Goal: Task Accomplishment & Management: Manage account settings

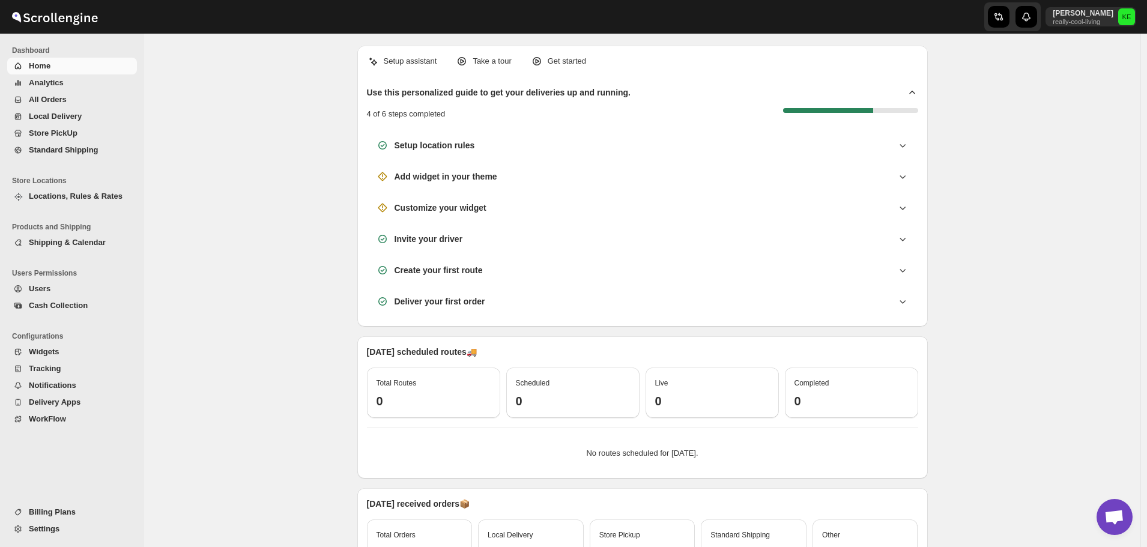
click at [64, 301] on span "Cash Collection" at bounding box center [58, 305] width 59 height 9
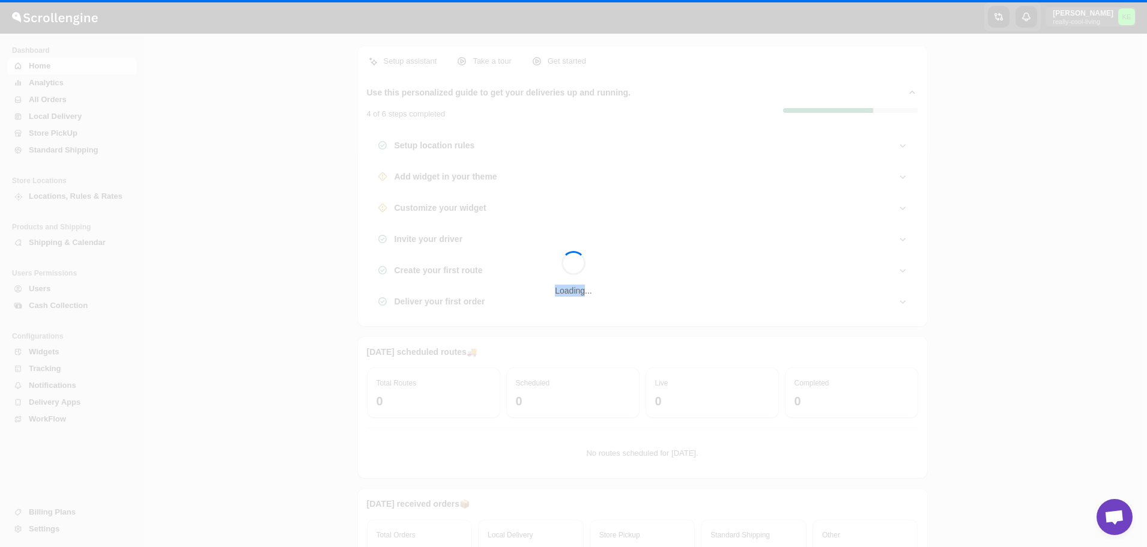
click at [64, 301] on div "Loading..." at bounding box center [573, 273] width 1147 height 547
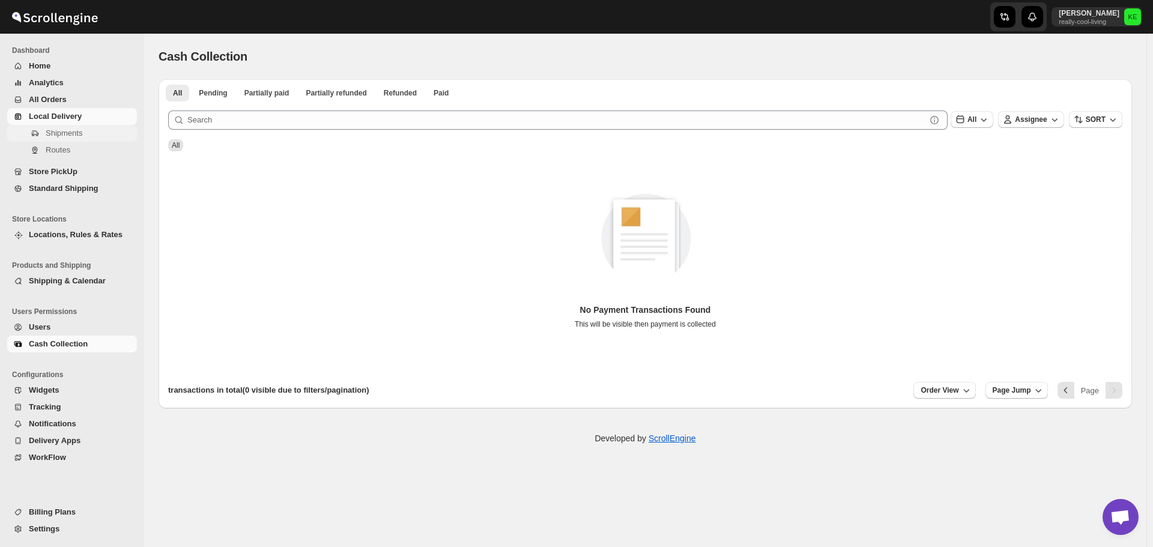
click at [66, 132] on span "Shipments" at bounding box center [64, 133] width 37 height 9
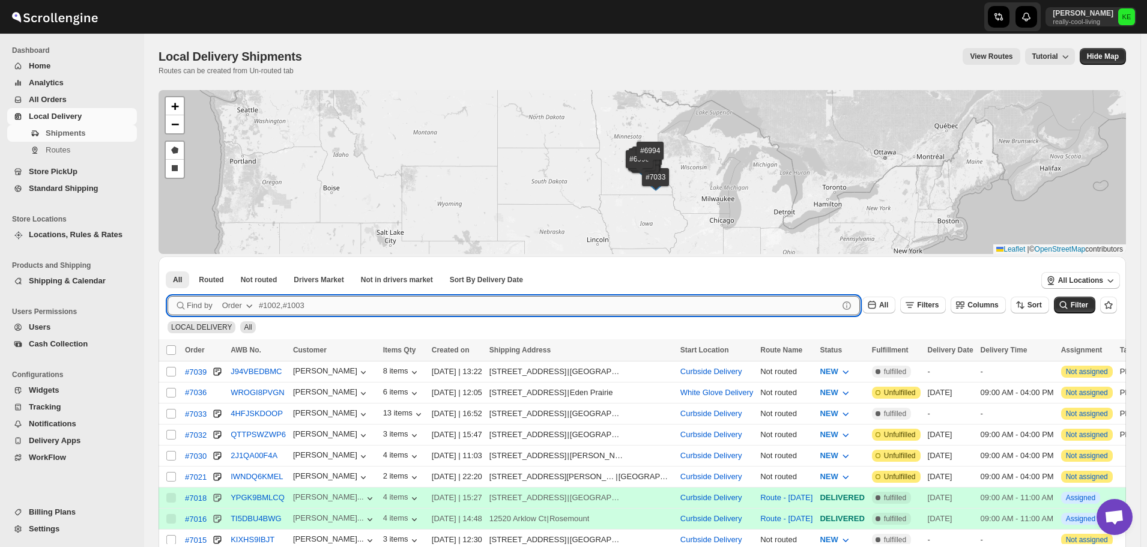
click at [331, 303] on input "text" at bounding box center [549, 305] width 580 height 19
type input "7036"
click button "Submit" at bounding box center [185, 262] width 34 height 13
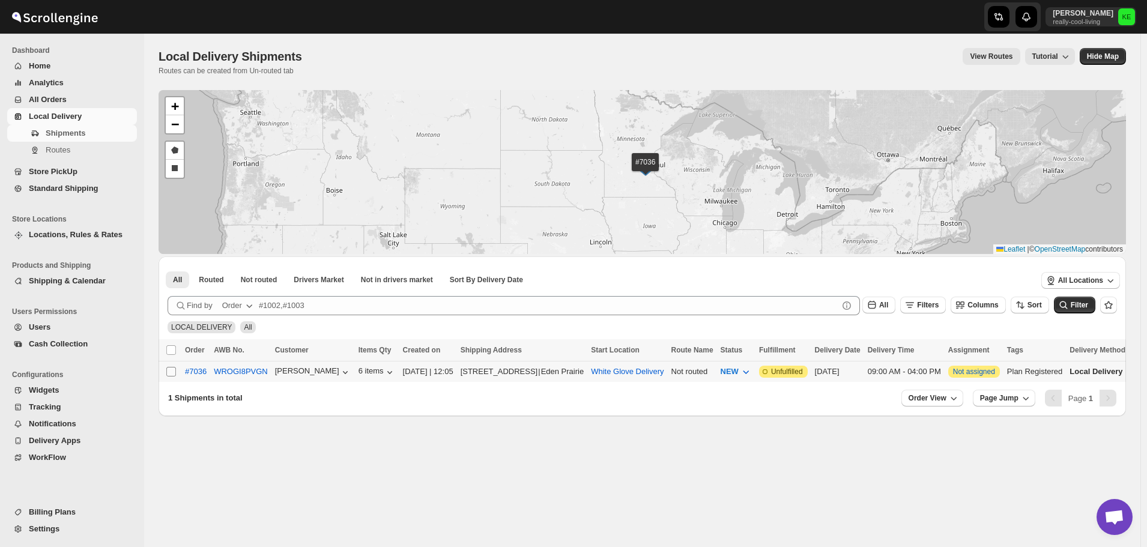
click at [172, 374] on input "Select shipment" at bounding box center [171, 372] width 10 height 10
checkbox input "true"
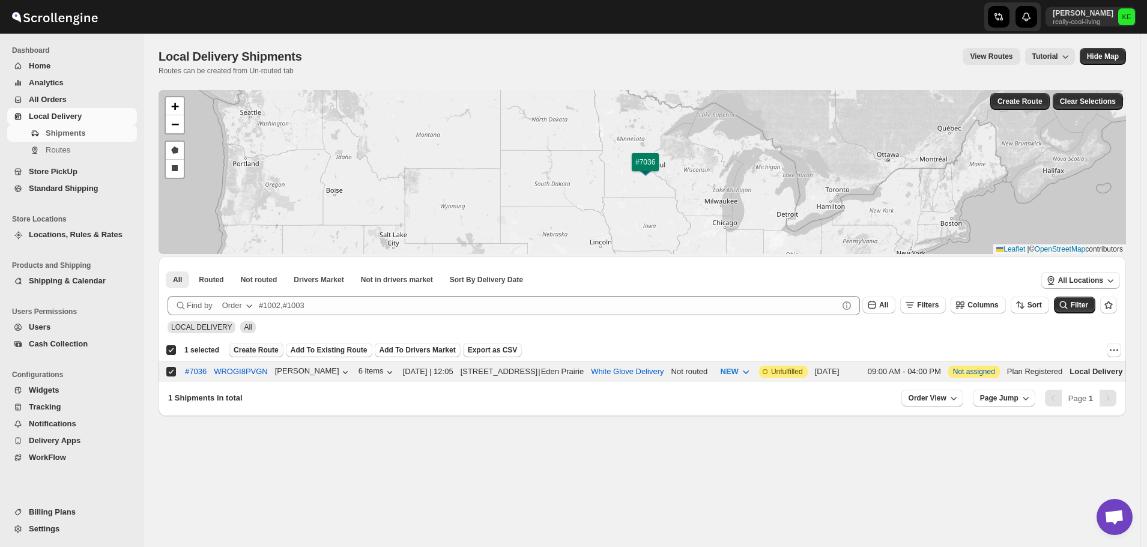
click at [249, 348] on span "Create Route" at bounding box center [256, 350] width 45 height 10
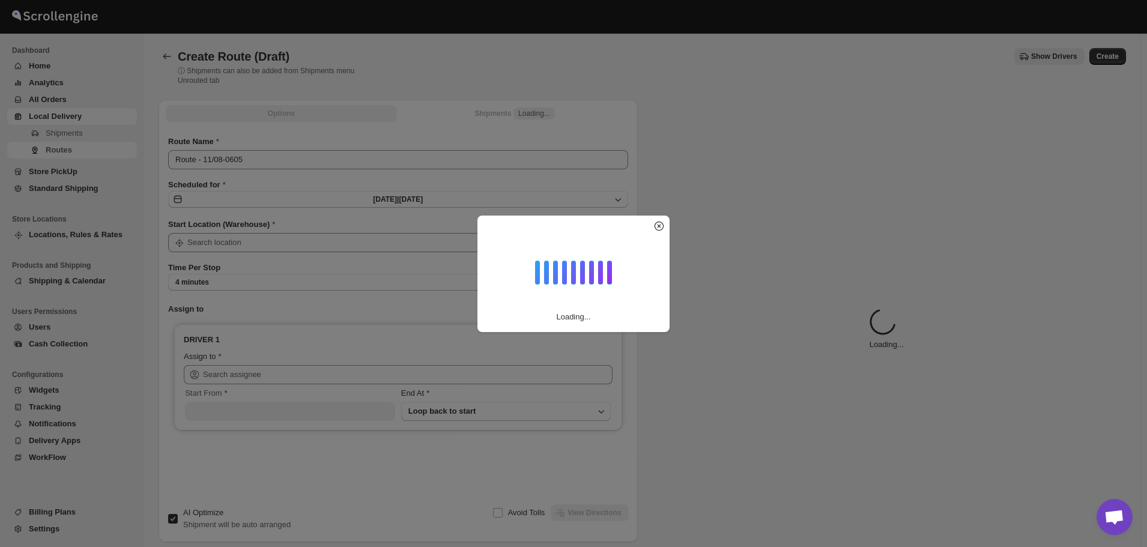
type input "White Glove Delivery"
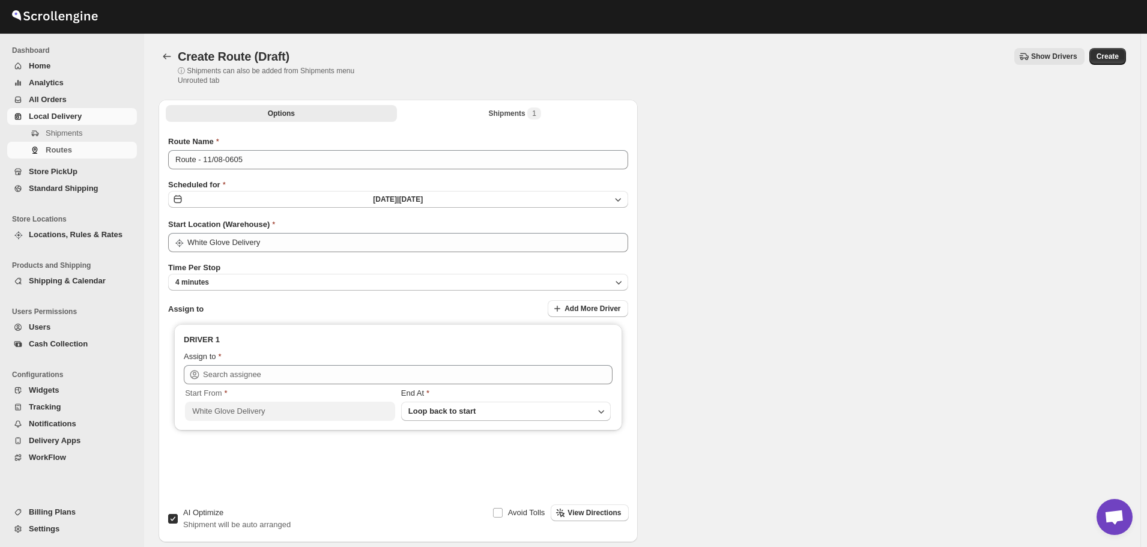
type input "White Glove Delivery"
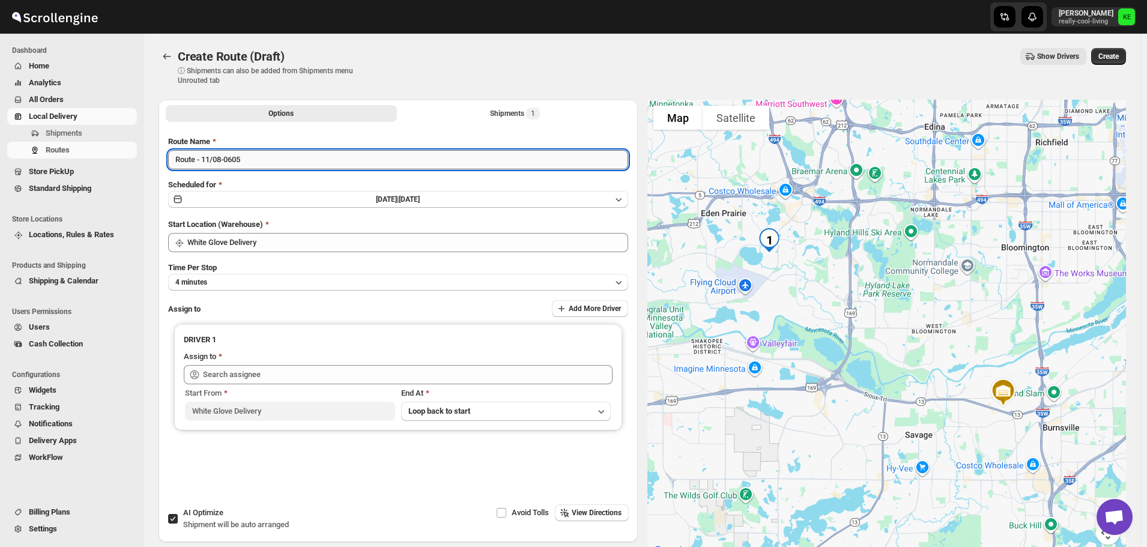
click at [443, 158] on input "Route - 11/08-0605" at bounding box center [398, 159] width 460 height 19
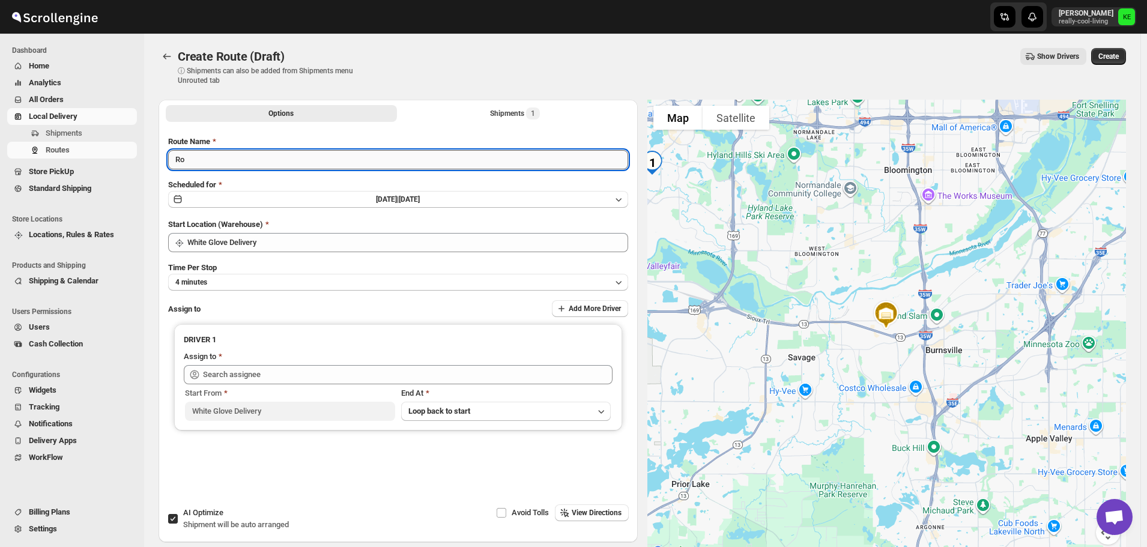
type input "R"
type input "route - [DATE]"
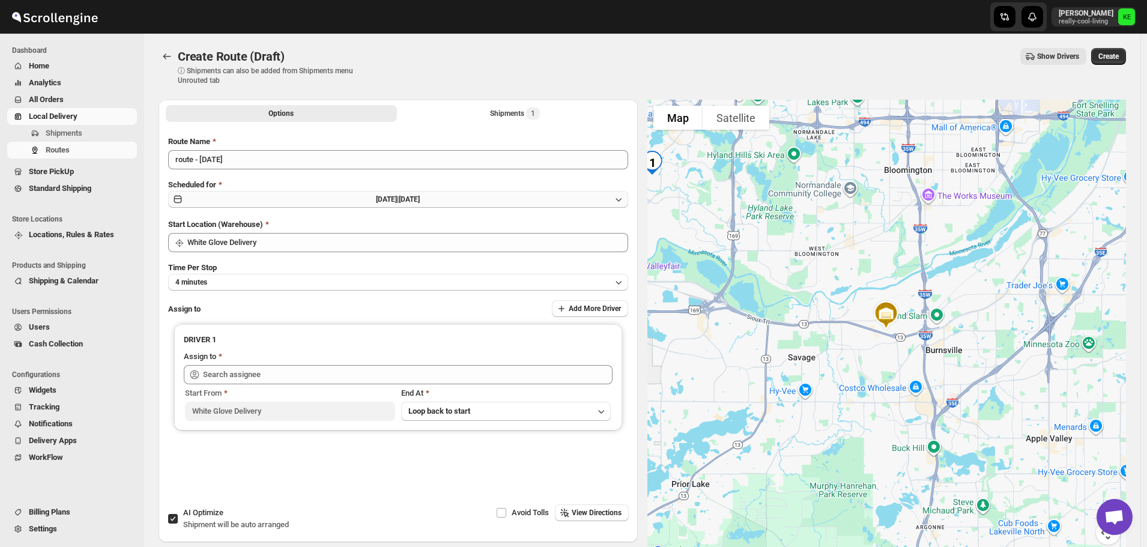
click at [617, 200] on icon "button" at bounding box center [619, 199] width 12 height 12
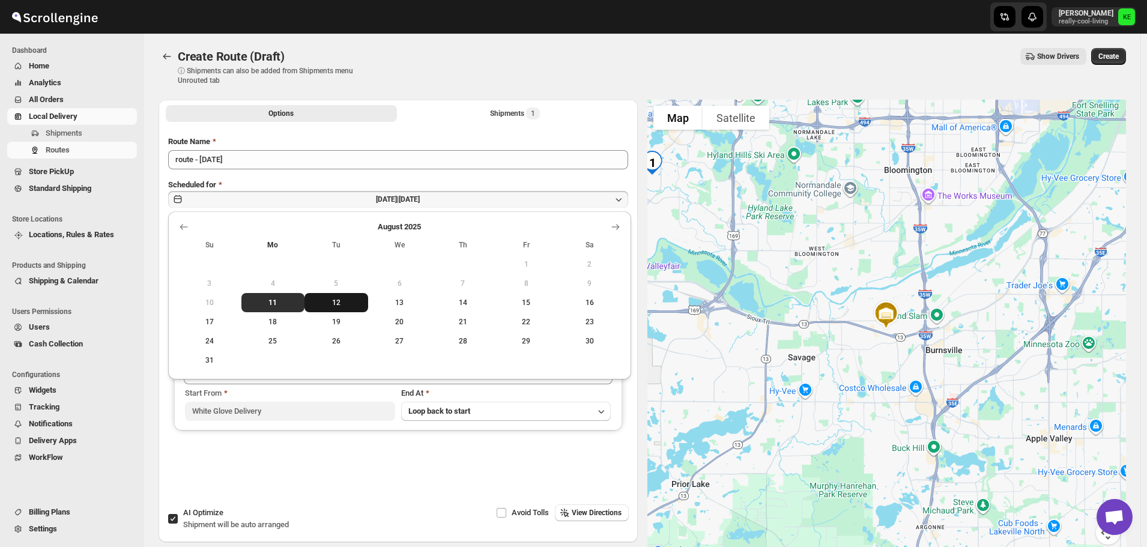
click at [345, 303] on span "12" at bounding box center [336, 303] width 54 height 10
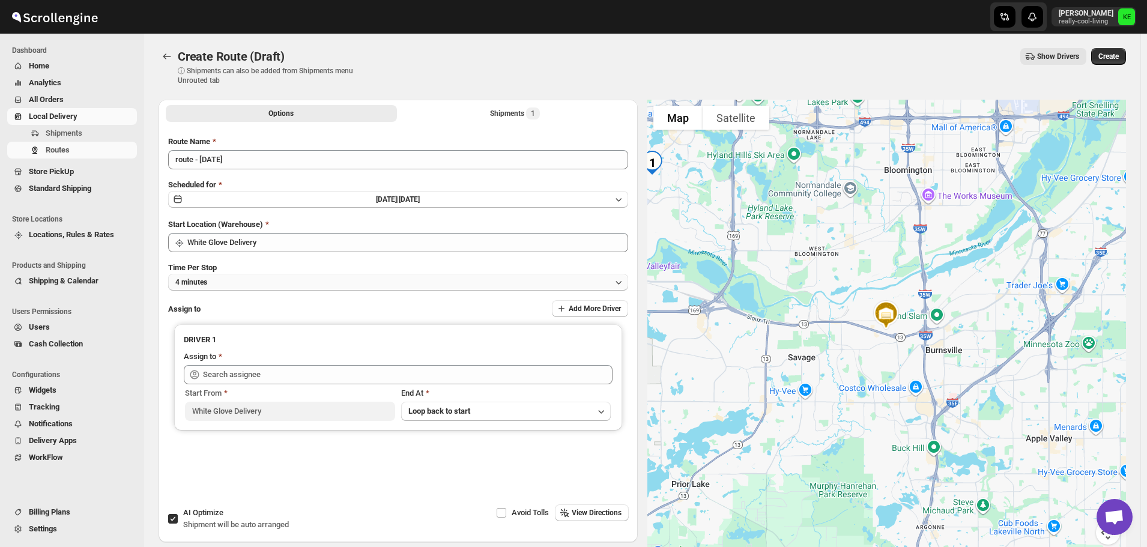
click at [621, 284] on icon "button" at bounding box center [619, 282] width 12 height 12
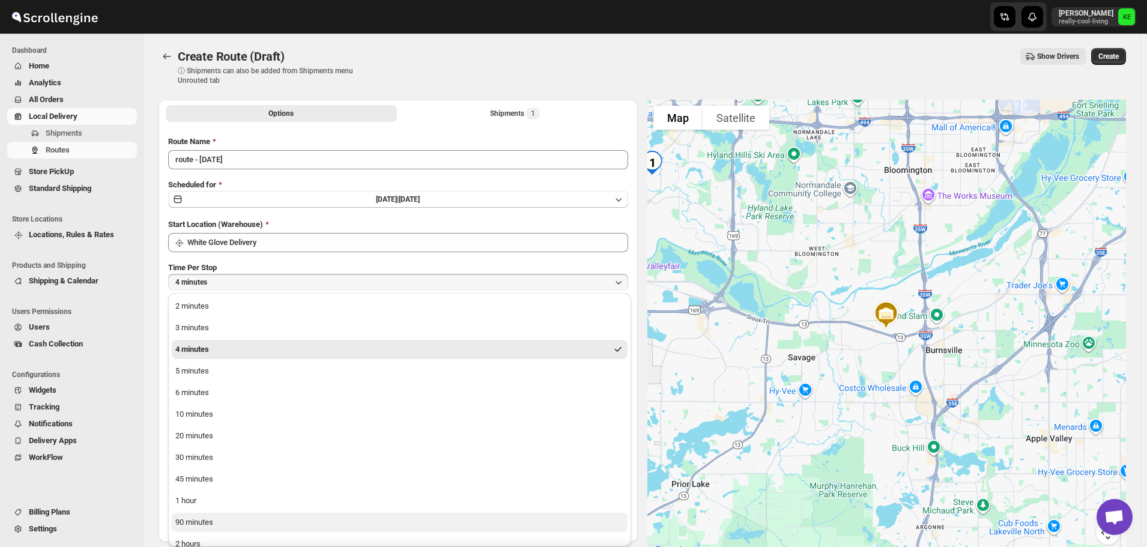
click at [202, 523] on div "90 minutes" at bounding box center [194, 522] width 38 height 12
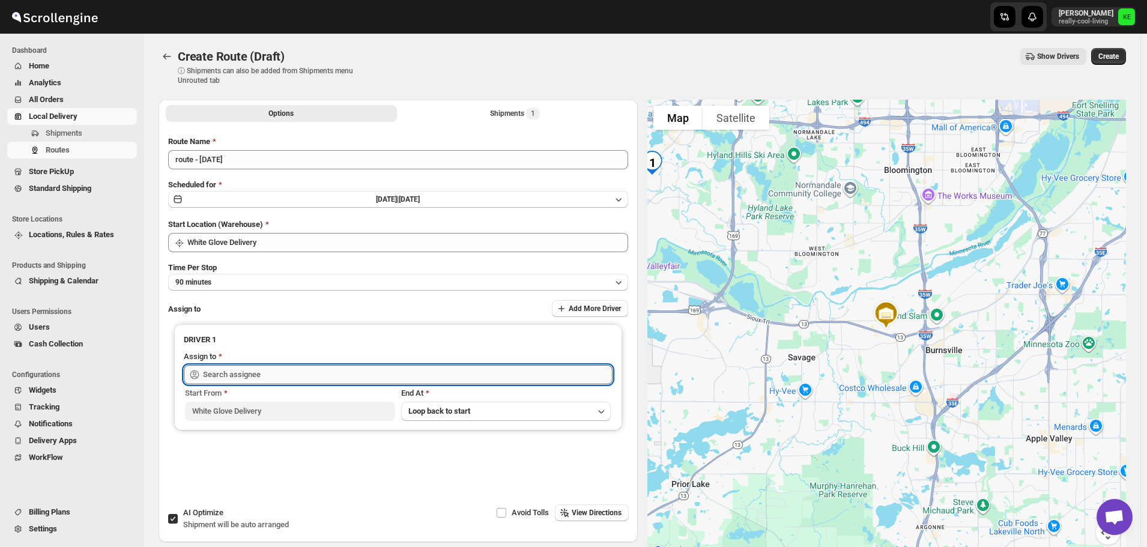
click at [353, 375] on input "text" at bounding box center [408, 374] width 410 height 19
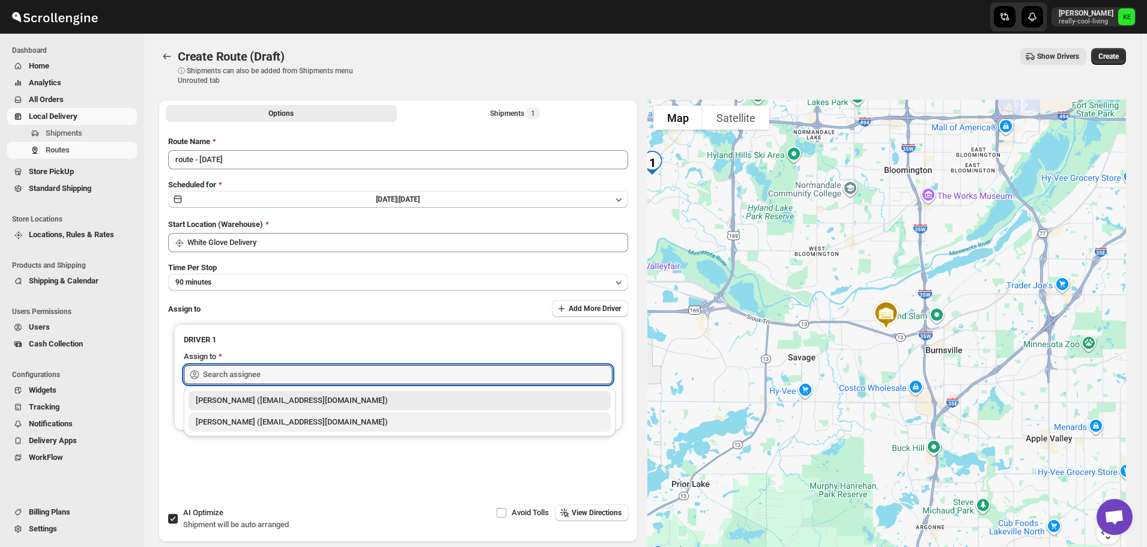
click at [268, 422] on div "[PERSON_NAME] ([EMAIL_ADDRESS][DOMAIN_NAME])" at bounding box center [400, 422] width 408 height 12
type input "[PERSON_NAME] ([EMAIL_ADDRESS][DOMAIN_NAME])"
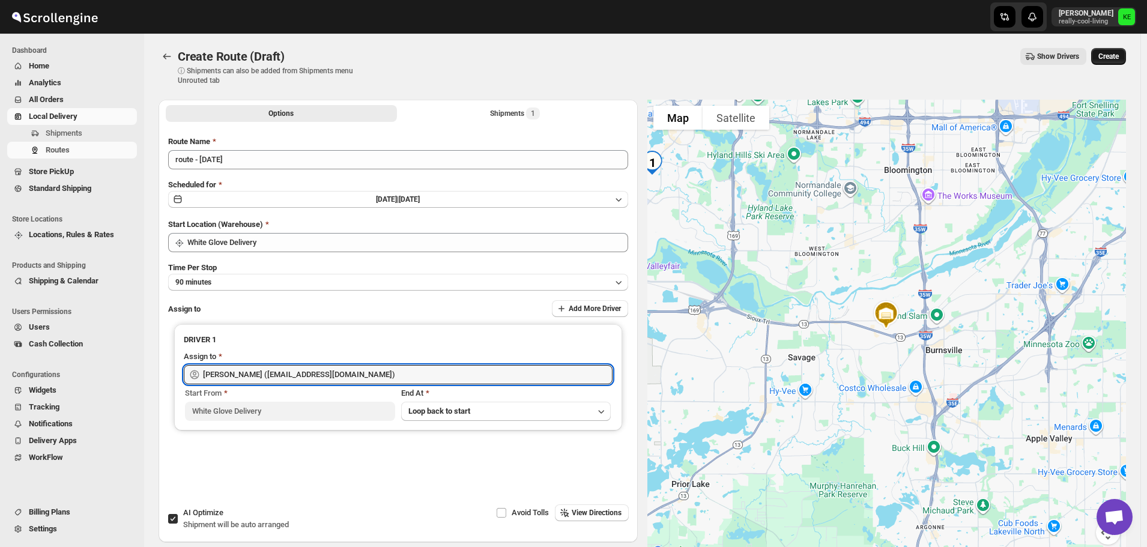
click at [1119, 59] on span "Create" at bounding box center [1108, 57] width 20 height 10
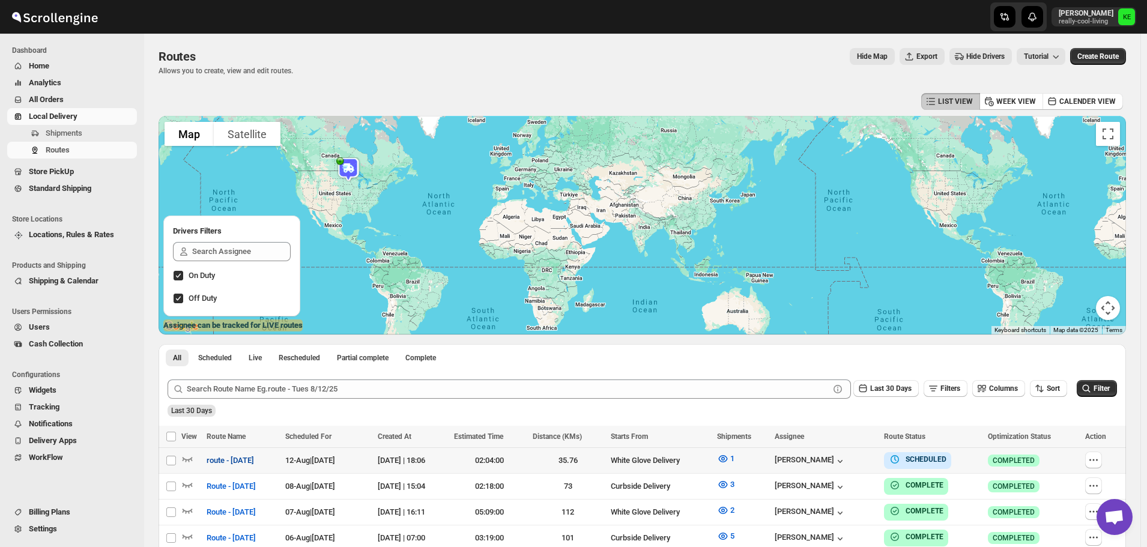
click at [245, 462] on span "route - [DATE]" at bounding box center [230, 461] width 47 height 12
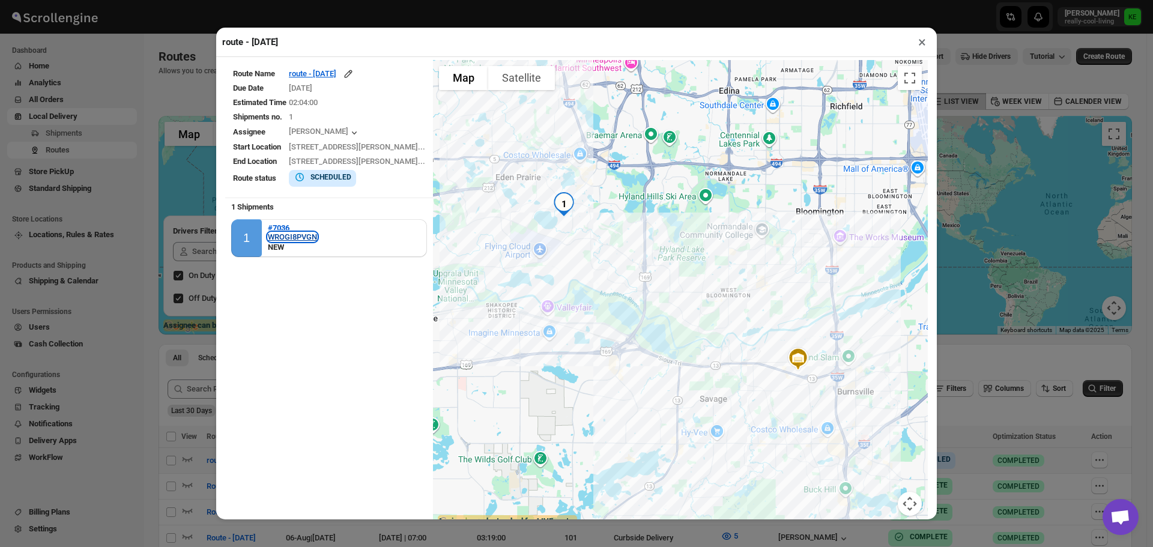
click at [288, 235] on div "WROGI8PVGN" at bounding box center [292, 236] width 49 height 9
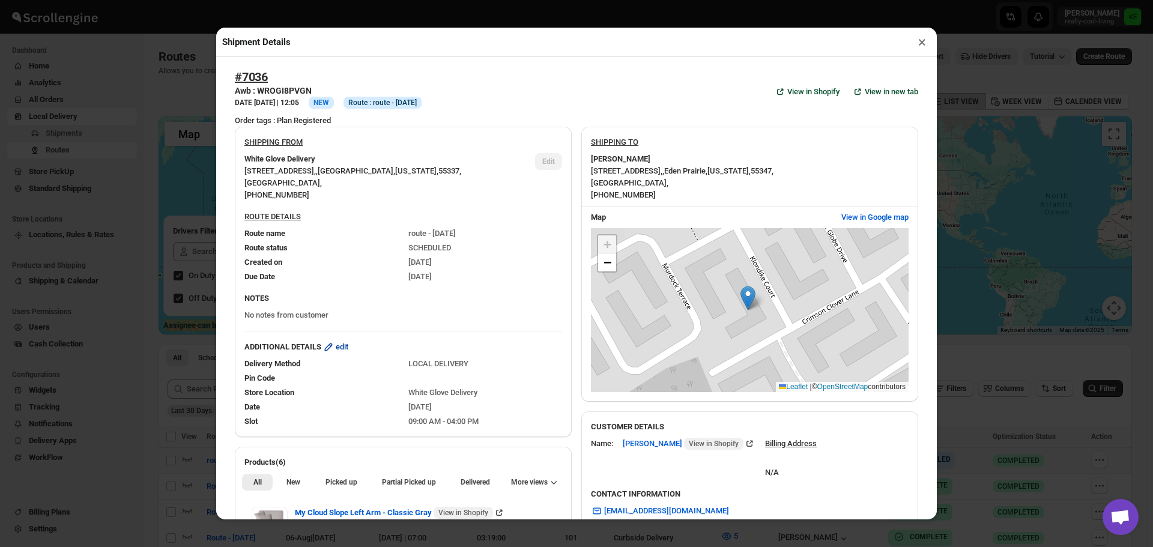
click at [342, 347] on span "edit" at bounding box center [342, 347] width 13 height 12
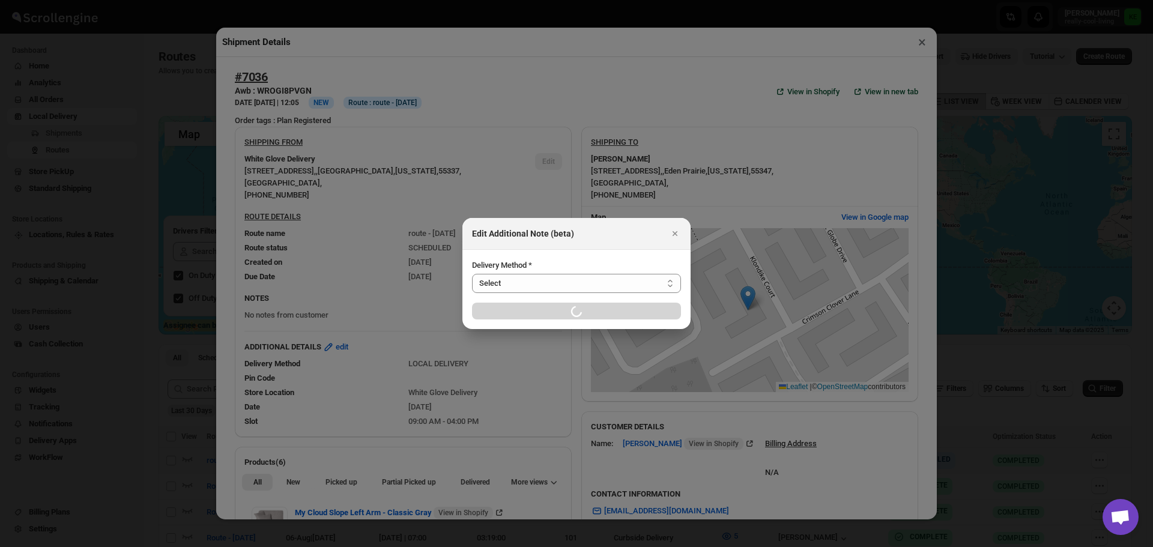
select select "LOCATION_BASES"
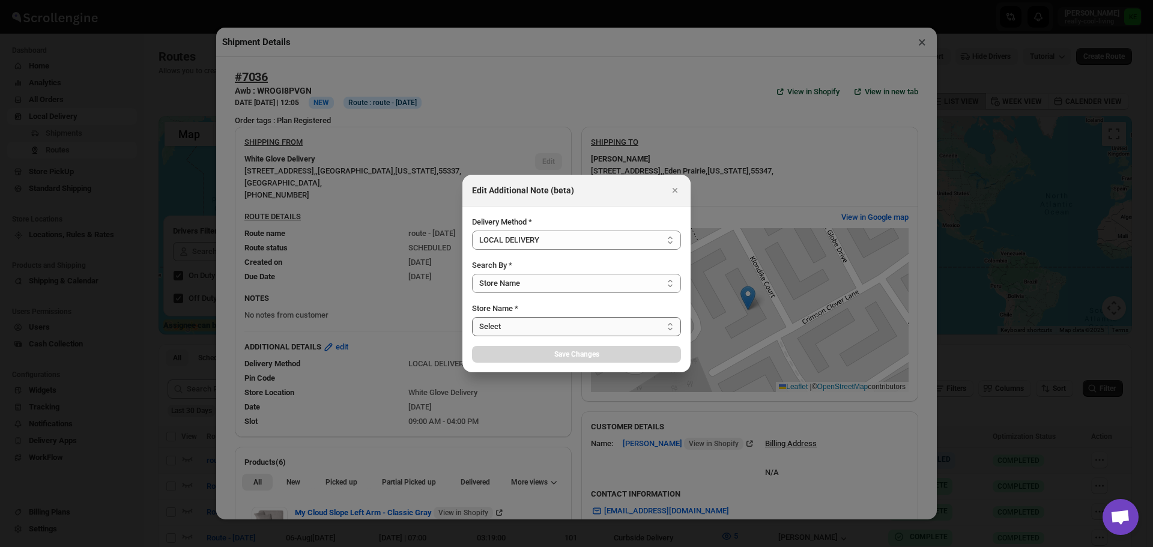
select select "[DATE]"
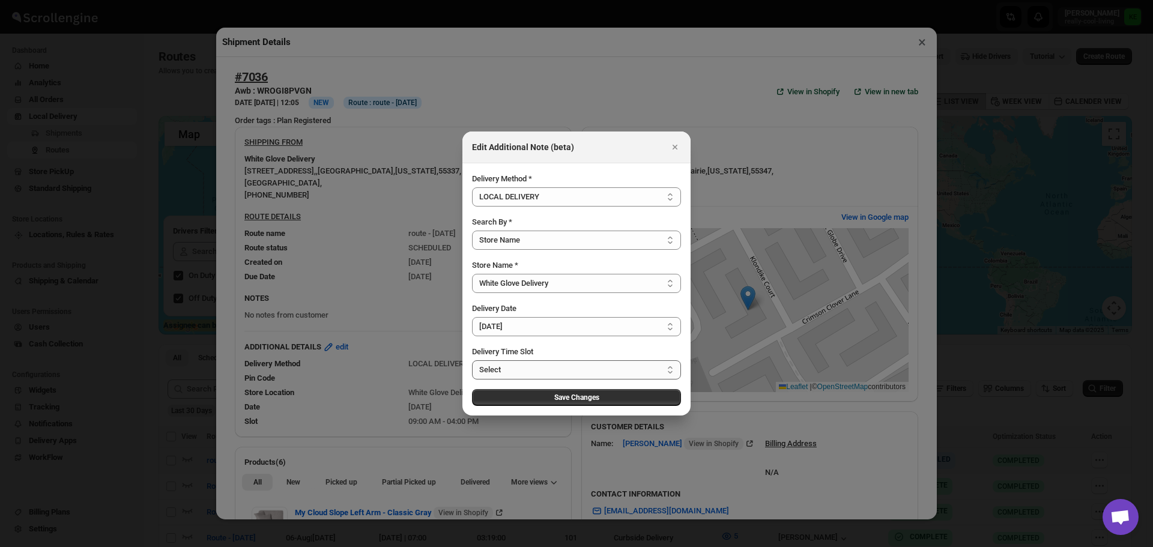
click at [668, 367] on select "Select 09:00 AM - 04:00 PM 09:00 AM - 12:00 PM 10:00 AM - 01:00 PM 11:00 AM - 0…" at bounding box center [576, 369] width 209 height 19
select select "67cf0f8b676fe980bfd59e0e"
click at [472, 360] on select "Select 09:00 AM - 04:00 PM 09:00 AM - 12:00 PM 10:00 AM - 01:00 PM 11:00 AM - 0…" at bounding box center [576, 369] width 209 height 19
click at [569, 396] on span "Save Changes" at bounding box center [576, 398] width 45 height 10
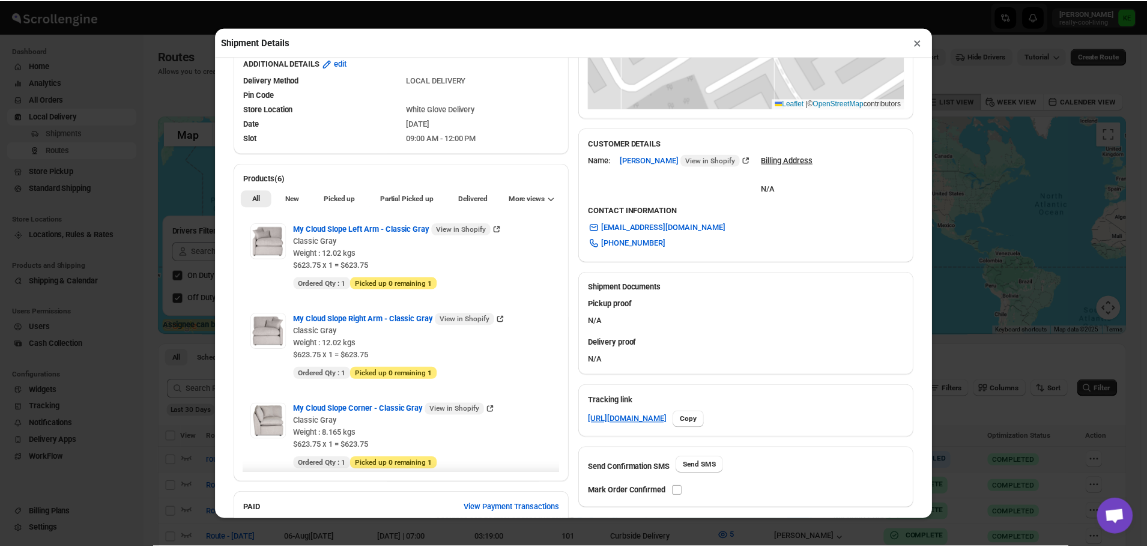
scroll to position [300, 0]
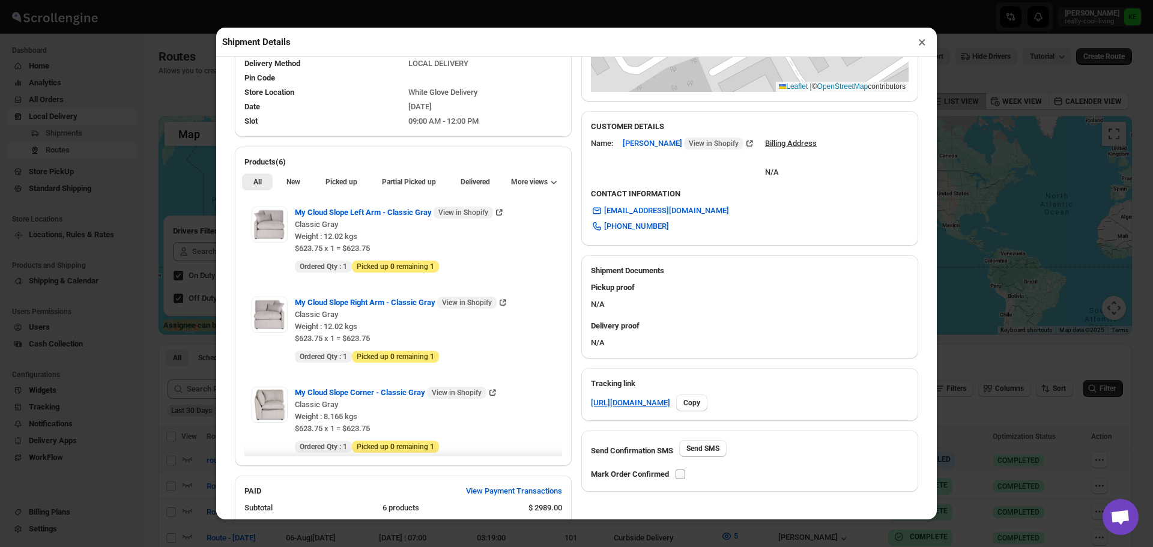
click at [681, 478] on input "checkbox" at bounding box center [681, 475] width 10 height 10
checkbox input "true"
click at [919, 47] on button "×" at bounding box center [921, 42] width 17 height 17
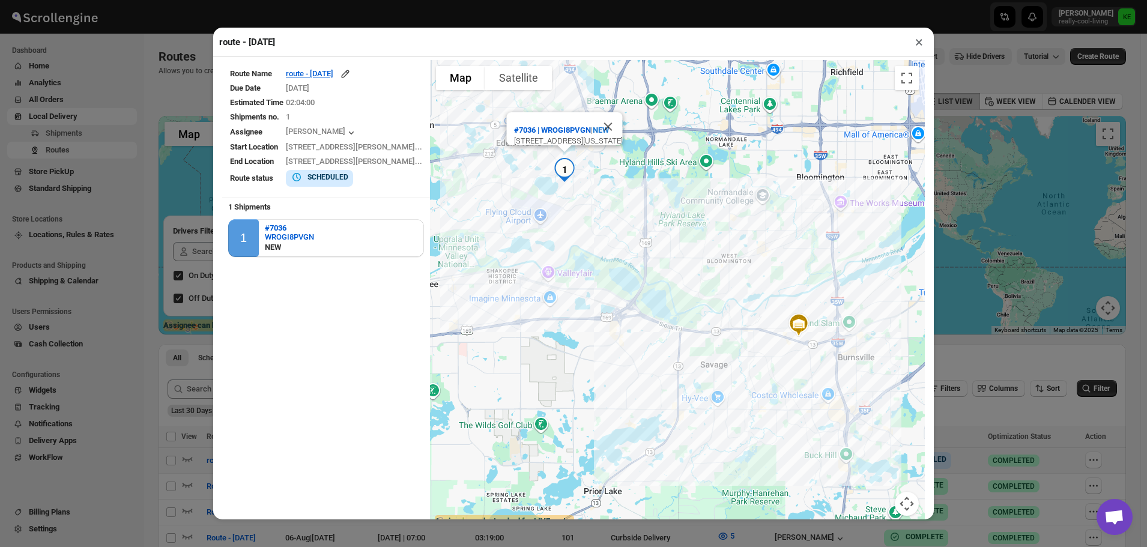
click at [916, 46] on button "×" at bounding box center [918, 42] width 17 height 17
